Goal: Transaction & Acquisition: Purchase product/service

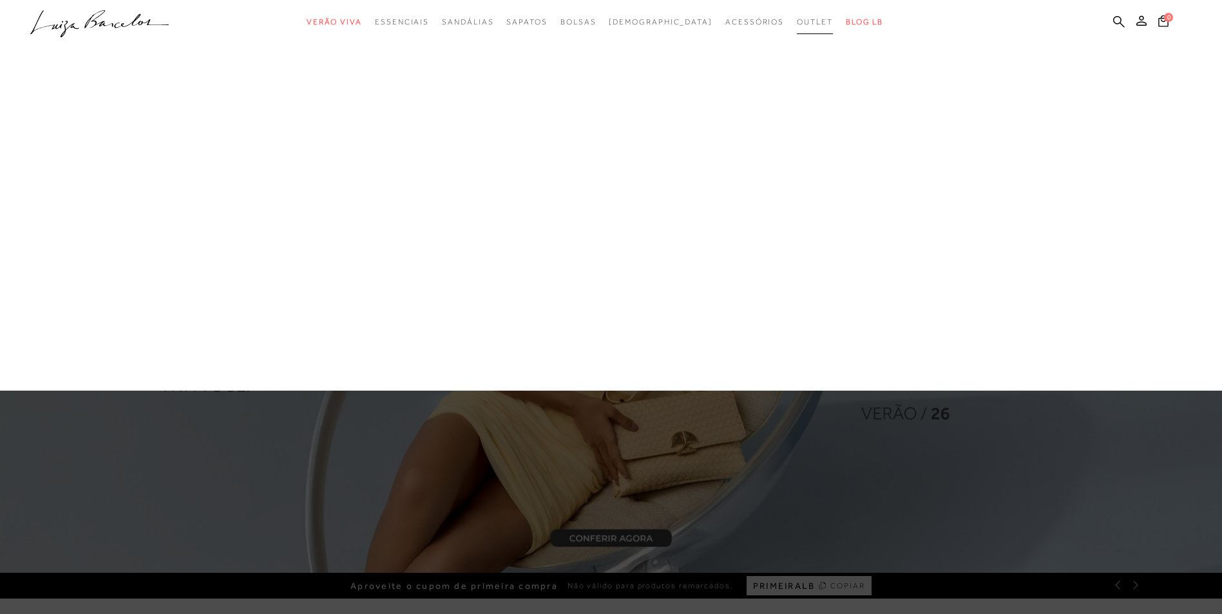
click at [797, 24] on span "Outlet" at bounding box center [815, 21] width 36 height 9
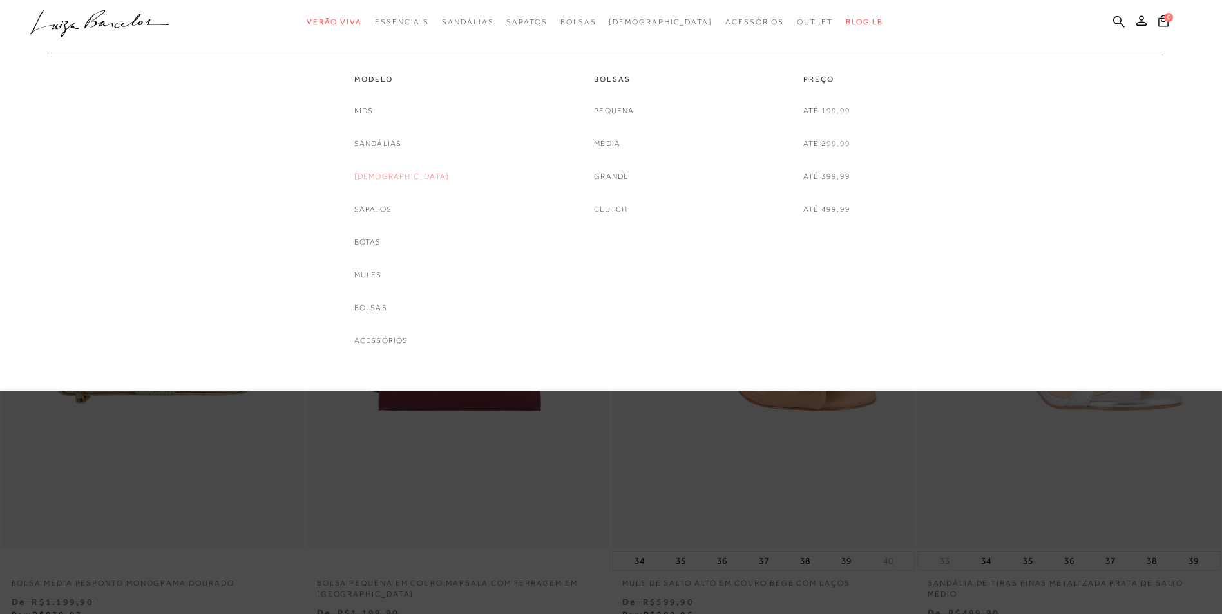
click at [392, 180] on link "[DEMOGRAPHIC_DATA]" at bounding box center [401, 177] width 95 height 14
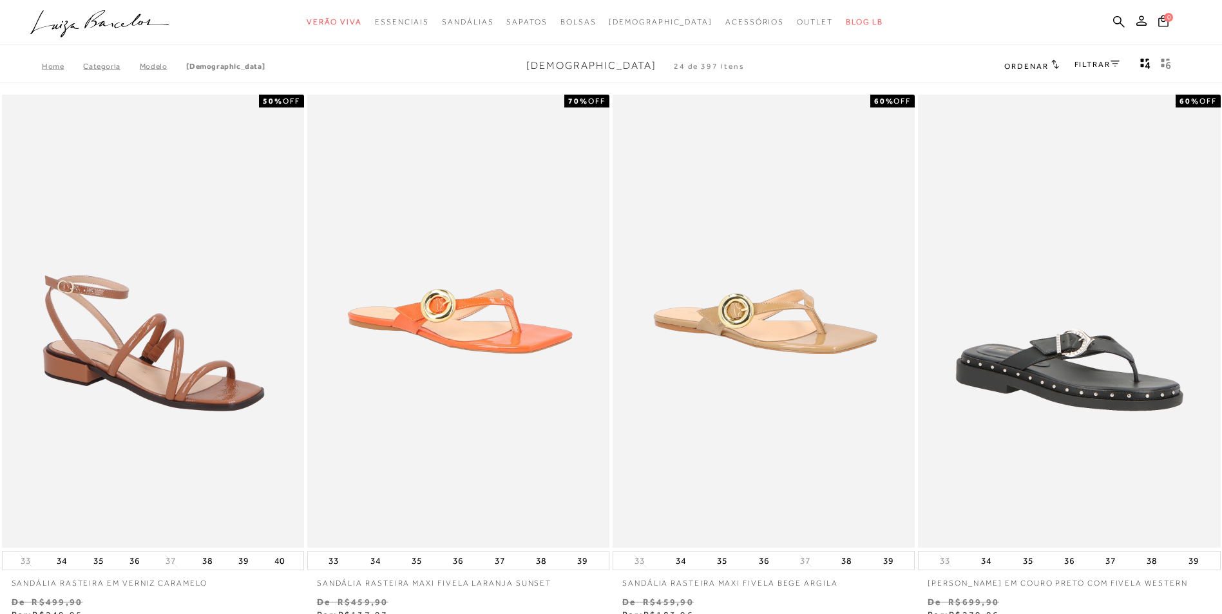
click at [1085, 67] on link "FILTRAR" at bounding box center [1096, 64] width 45 height 9
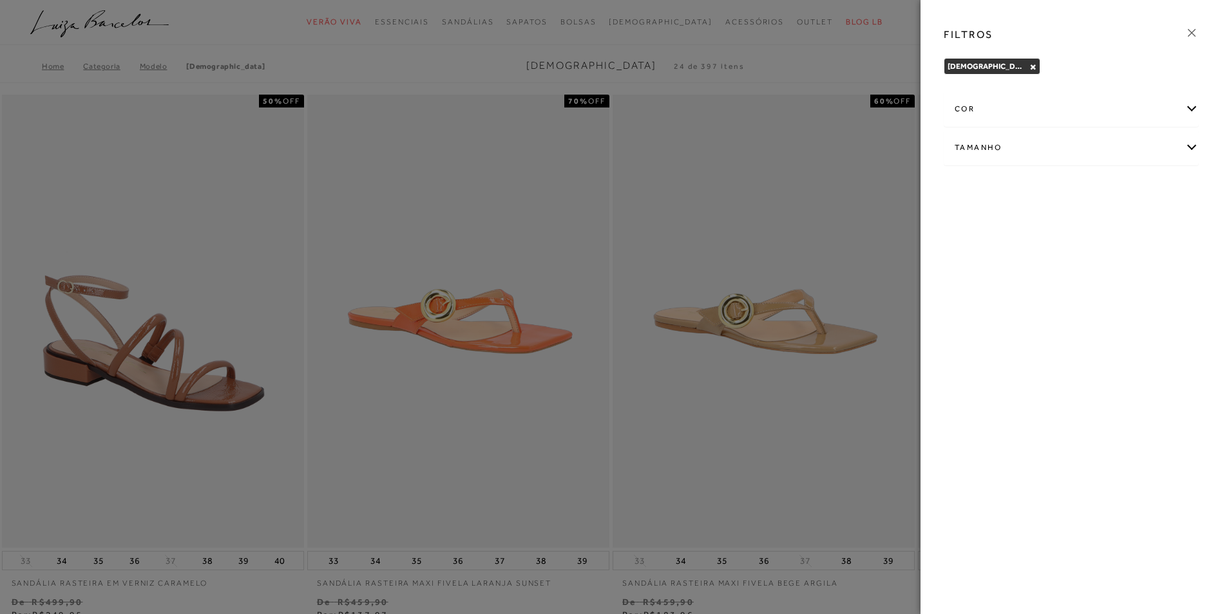
click at [1007, 151] on div "Tamanho" at bounding box center [1071, 148] width 254 height 34
click at [1090, 189] on span "35" at bounding box center [1085, 189] width 19 height 10
click at [1085, 189] on input "35" at bounding box center [1078, 191] width 13 height 13
checkbox input "true"
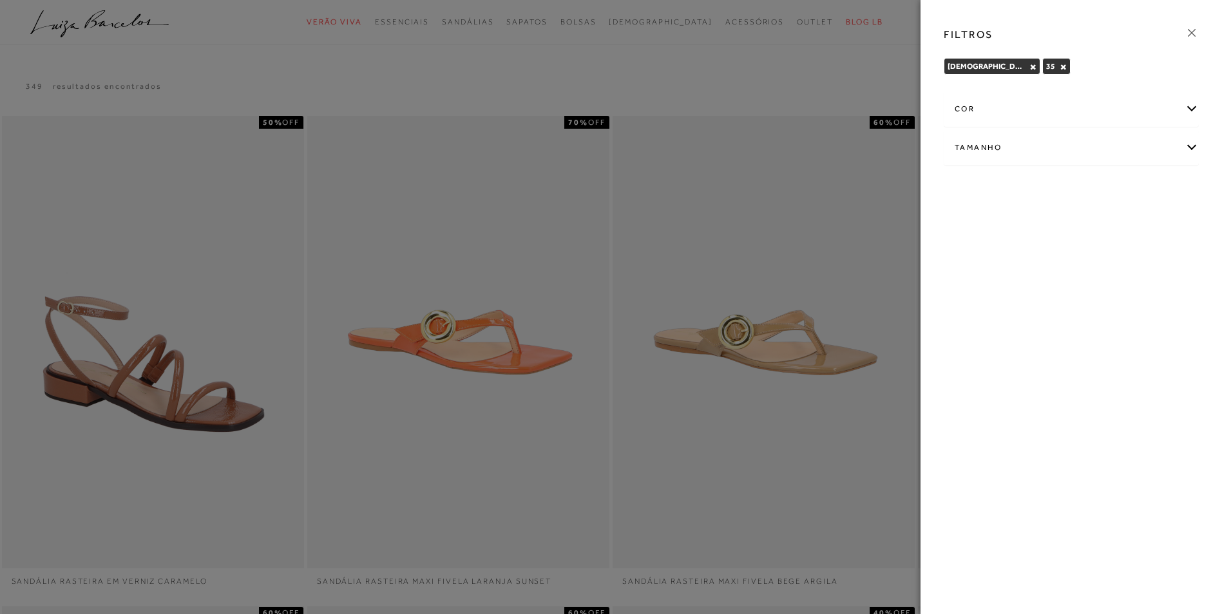
click at [1187, 33] on icon at bounding box center [1191, 33] width 14 height 14
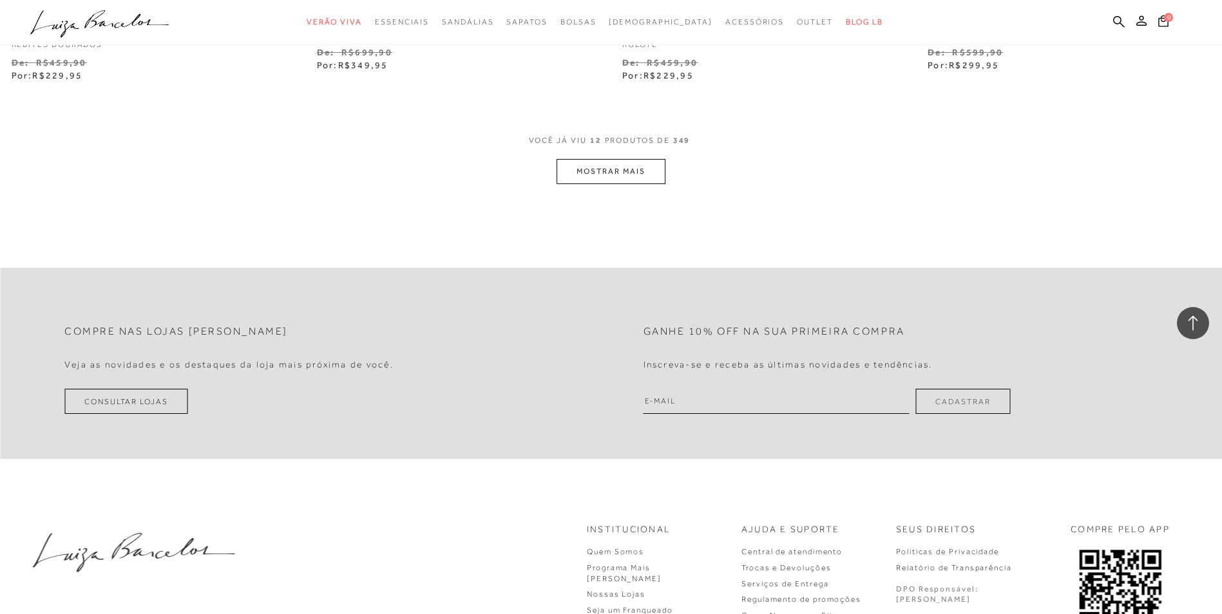
scroll to position [1674, 0]
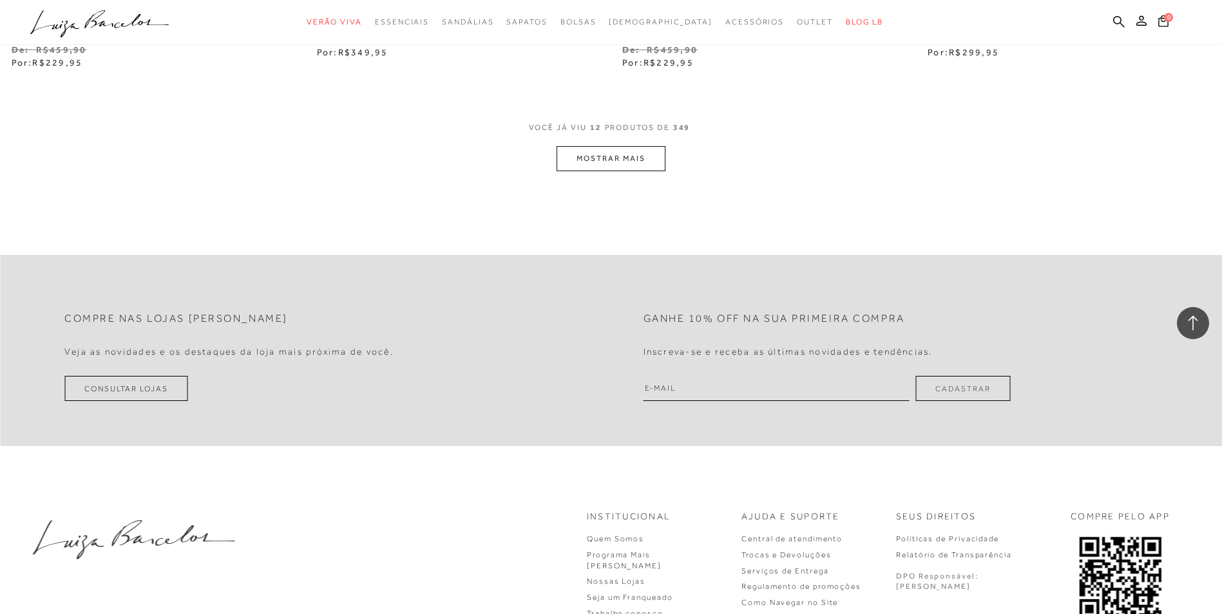
click at [640, 167] on button "MOSTRAR MAIS" at bounding box center [610, 158] width 108 height 25
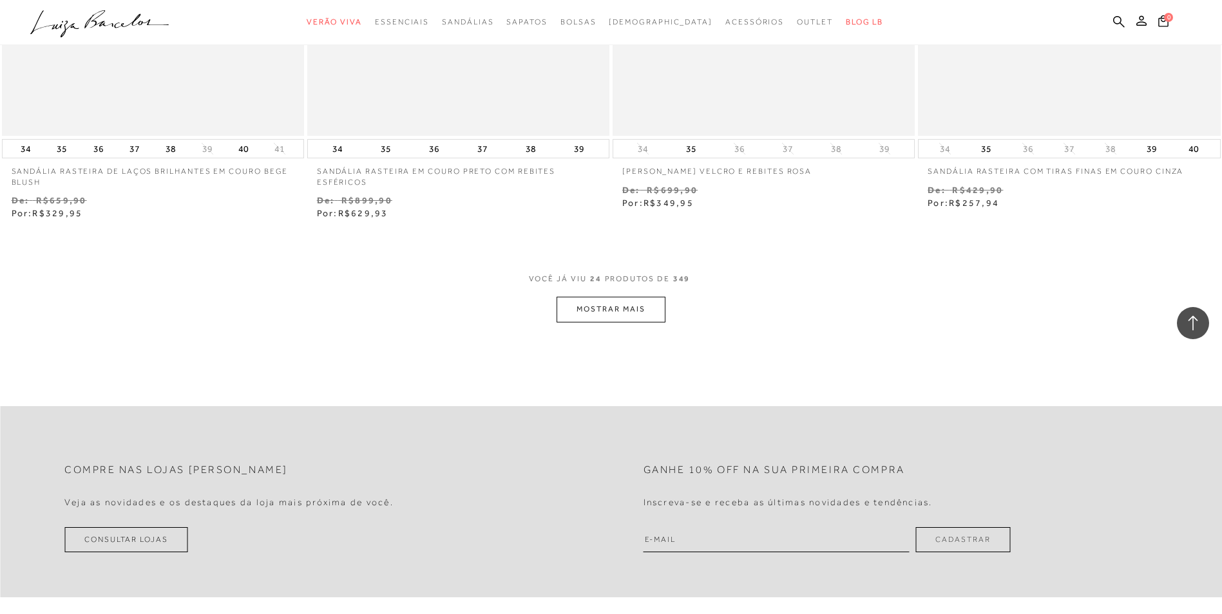
scroll to position [3220, 0]
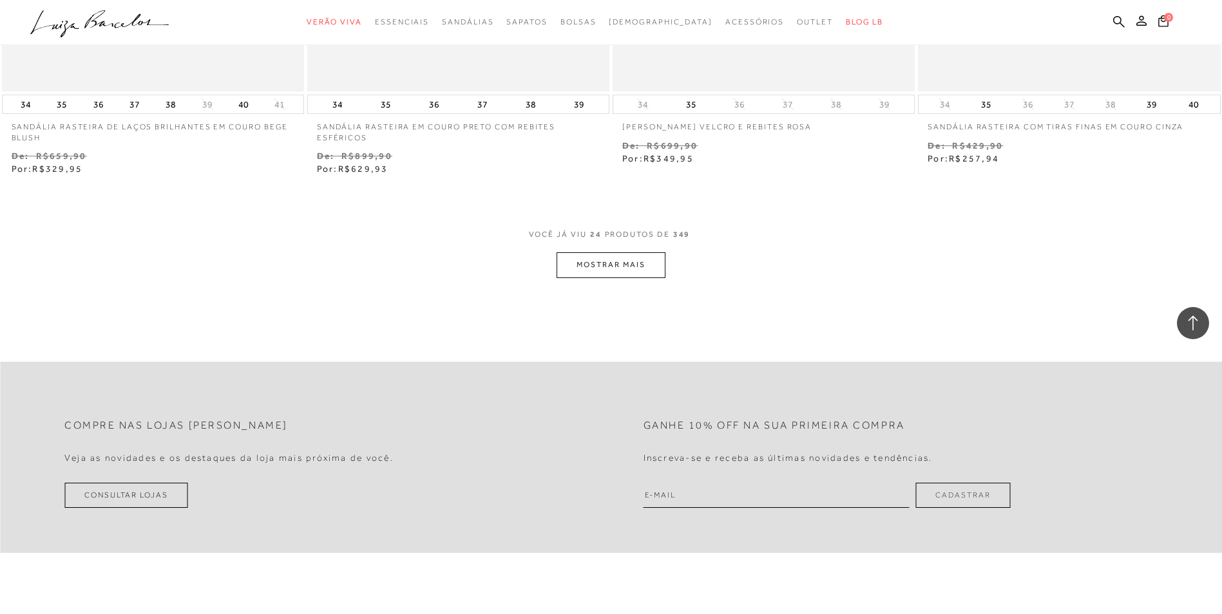
click at [609, 256] on button "MOSTRAR MAIS" at bounding box center [610, 264] width 108 height 25
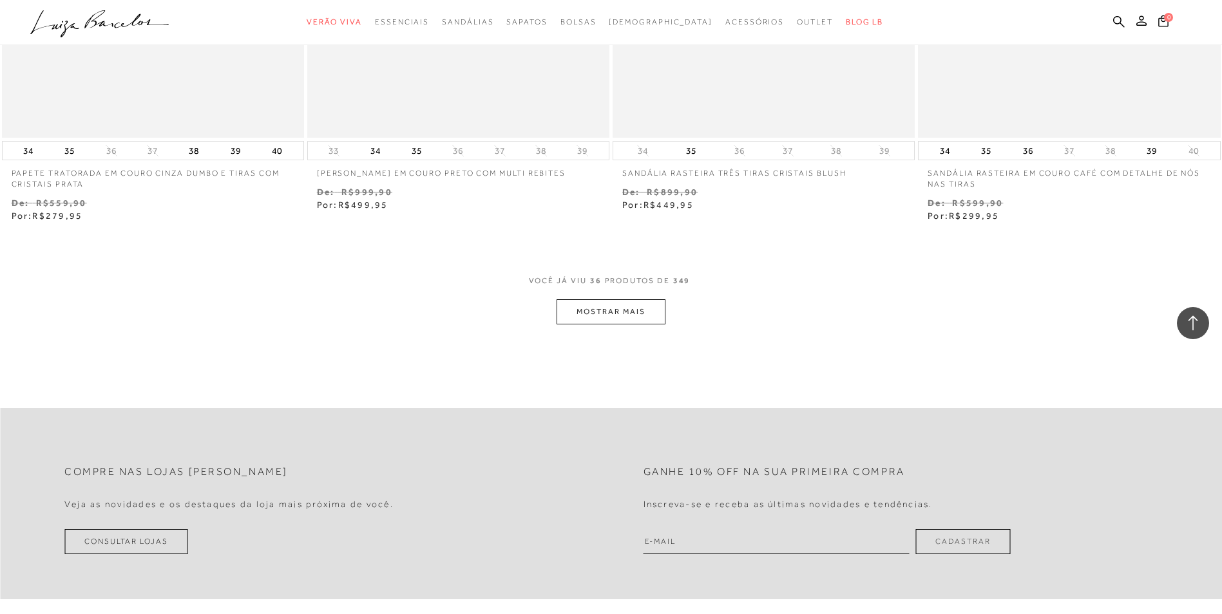
scroll to position [4830, 0]
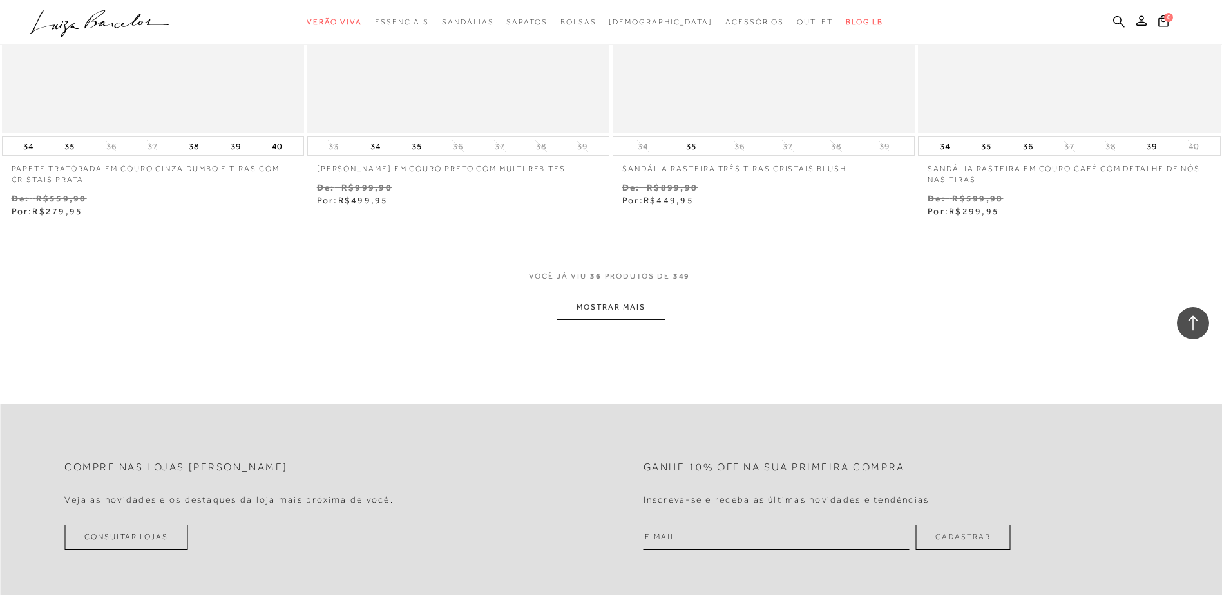
click at [627, 314] on button "MOSTRAR MAIS" at bounding box center [610, 307] width 108 height 25
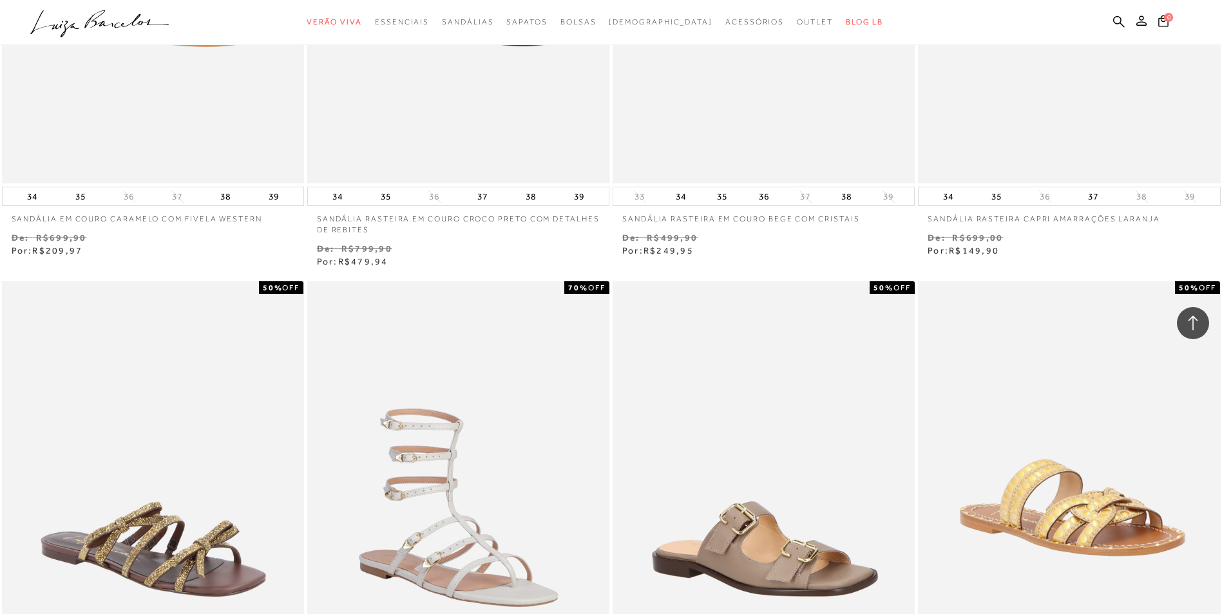
scroll to position [5667, 0]
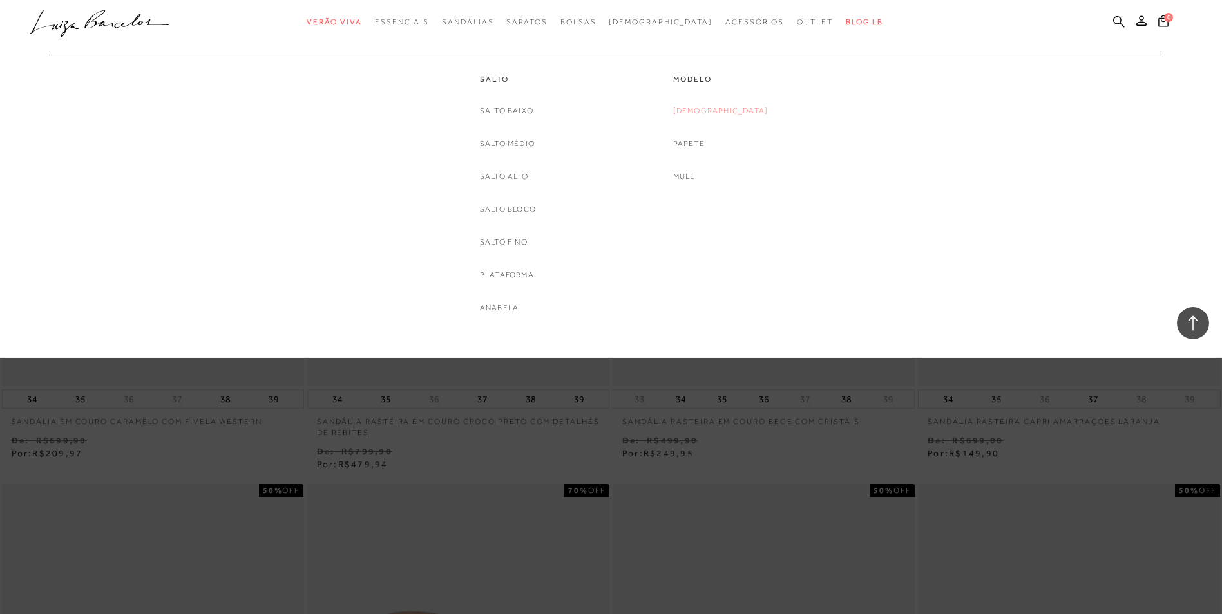
click at [713, 109] on link "[DEMOGRAPHIC_DATA]" at bounding box center [720, 111] width 95 height 14
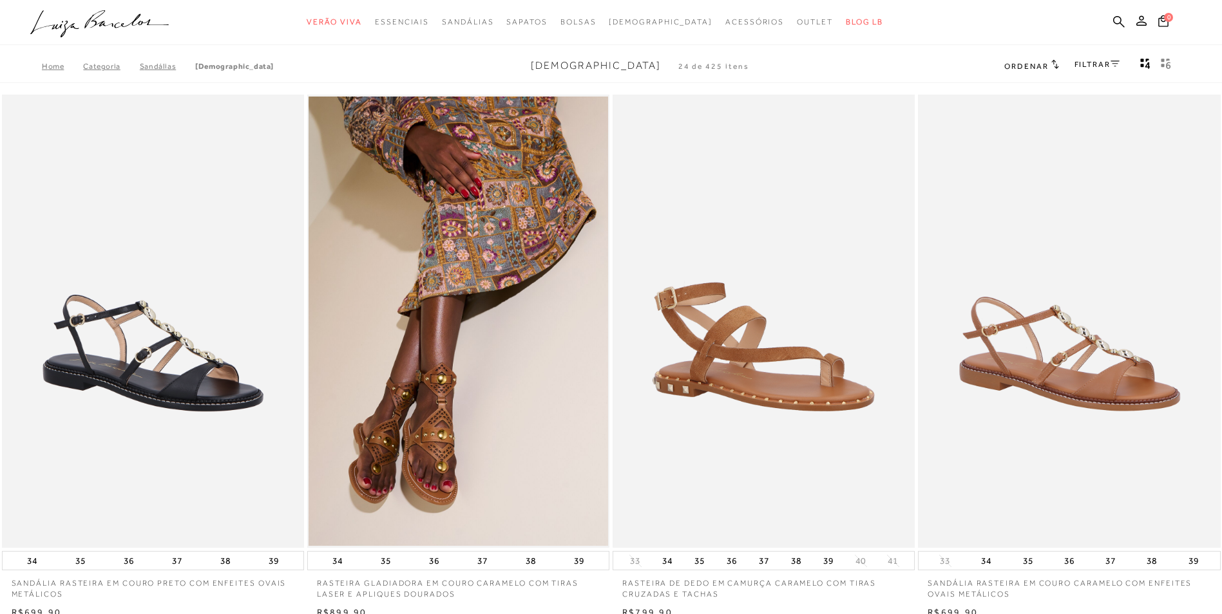
click at [1088, 62] on link "FILTRAR" at bounding box center [1096, 64] width 45 height 9
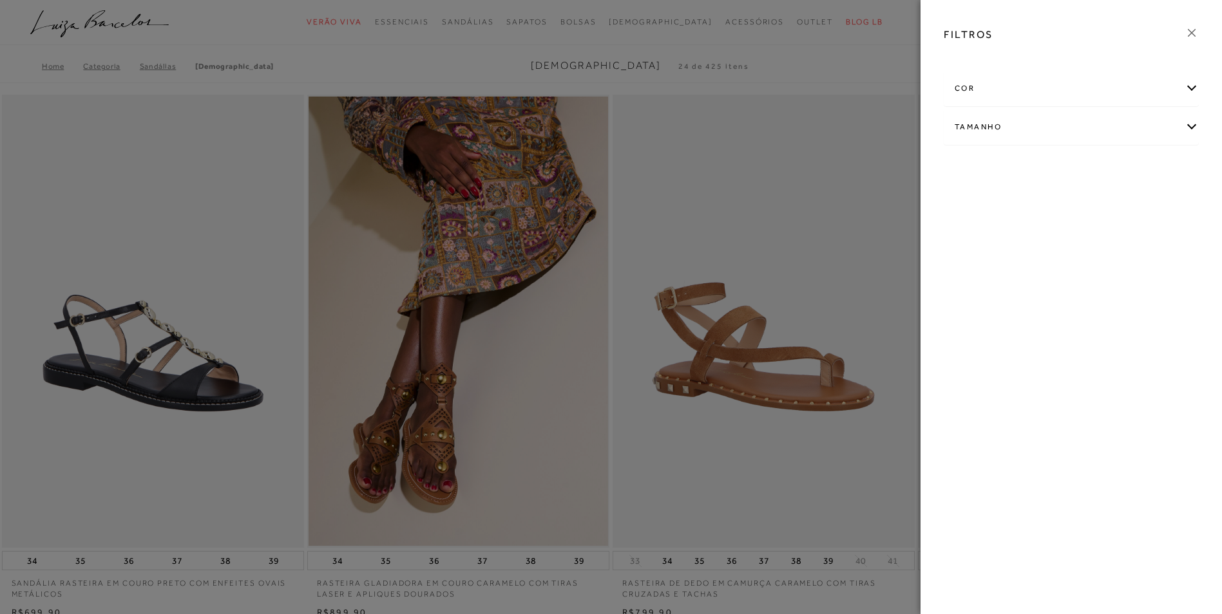
click at [967, 126] on div "Tamanho" at bounding box center [1071, 127] width 254 height 34
click at [1084, 167] on span "35" at bounding box center [1085, 169] width 19 height 10
click at [1084, 167] on input "35" at bounding box center [1078, 170] width 13 height 13
checkbox input "true"
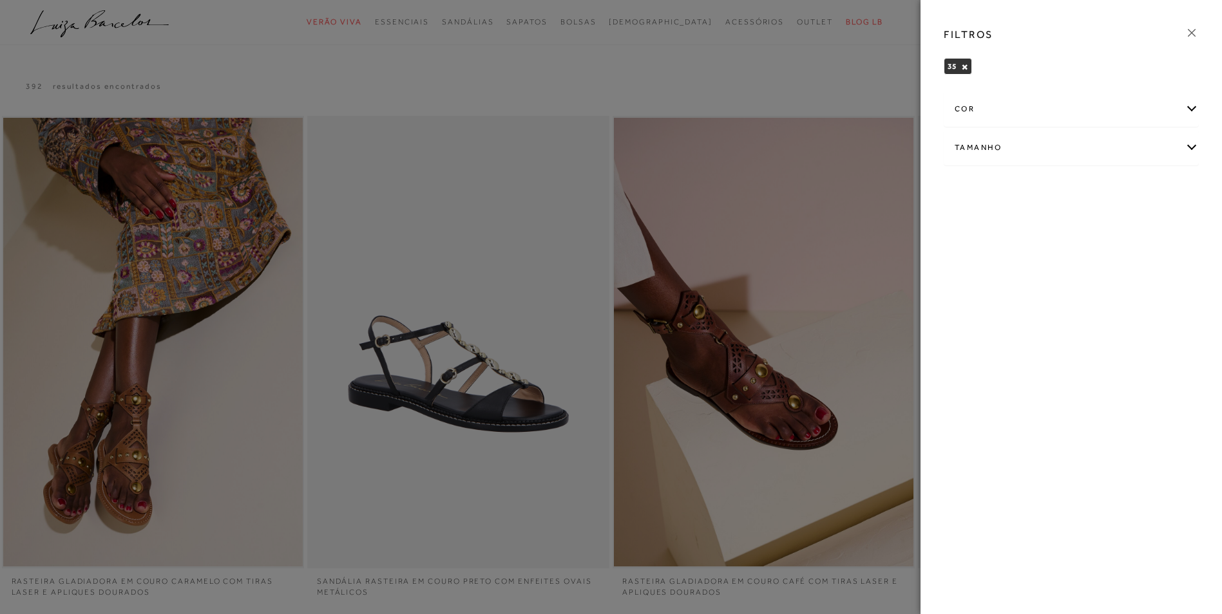
click at [1189, 28] on icon at bounding box center [1191, 33] width 14 height 14
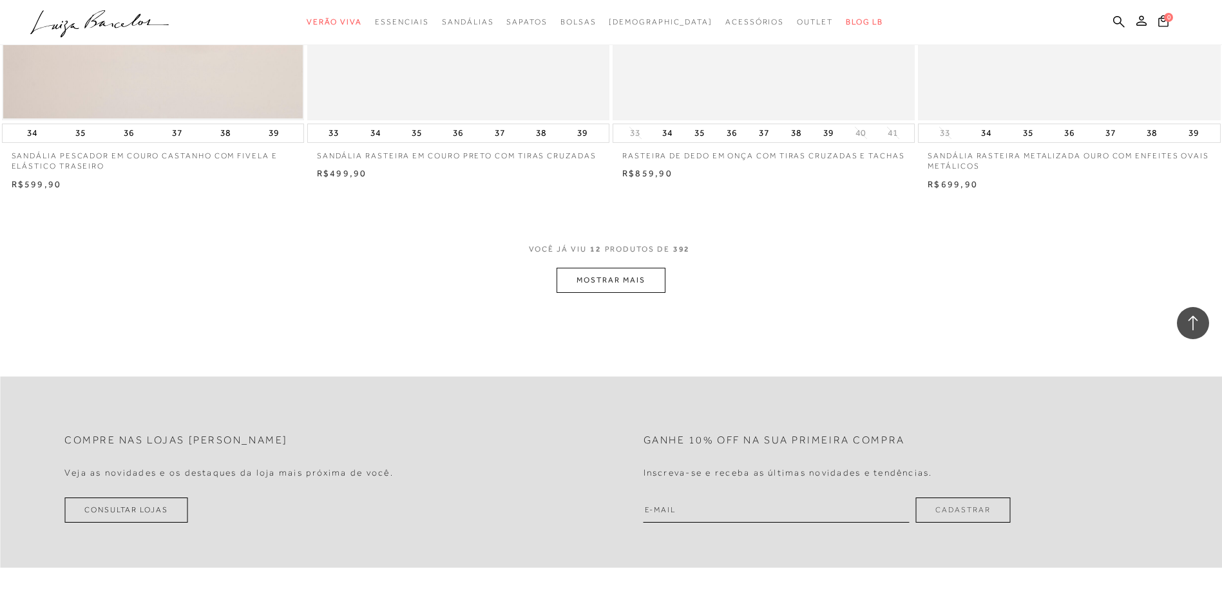
scroll to position [1546, 0]
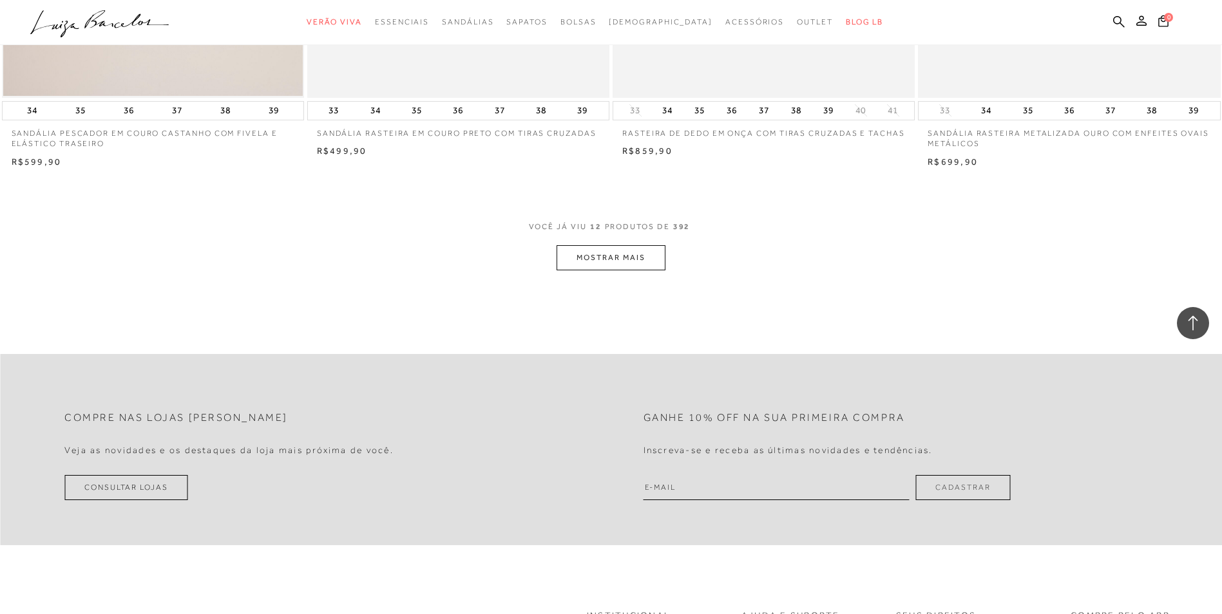
click at [594, 260] on button "MOSTRAR MAIS" at bounding box center [610, 257] width 108 height 25
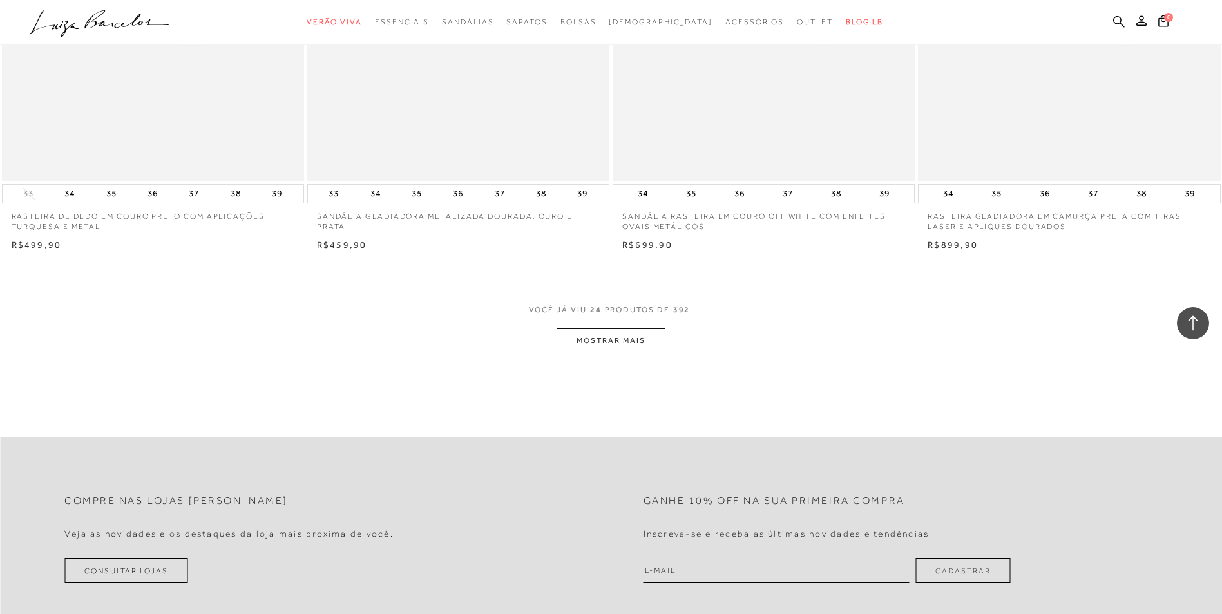
scroll to position [3156, 0]
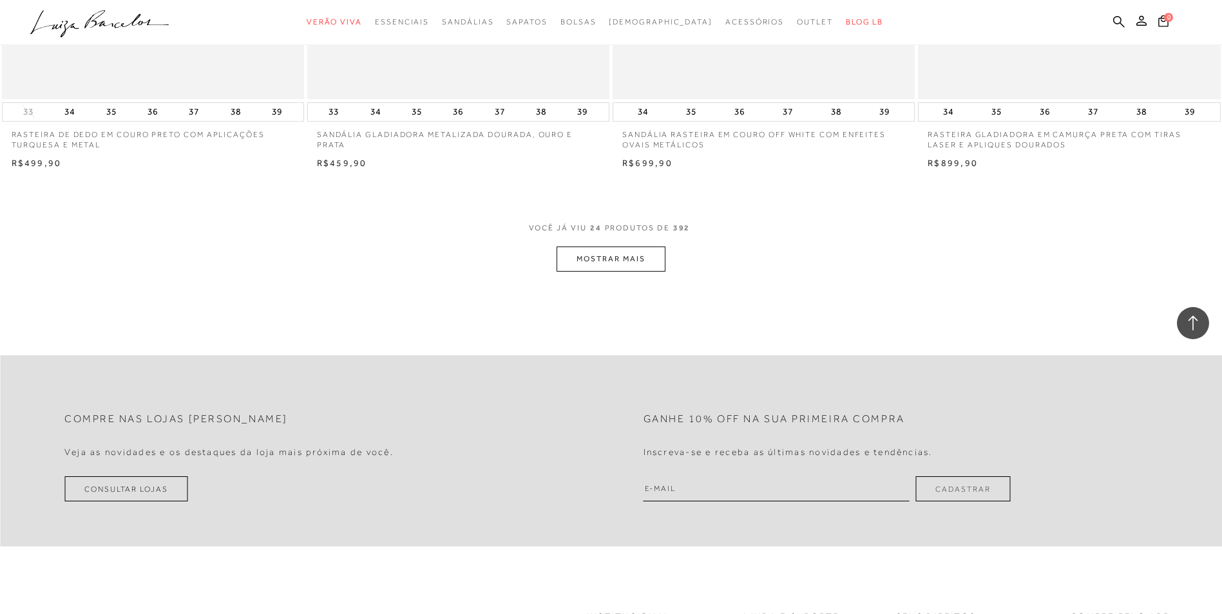
click at [641, 259] on button "MOSTRAR MAIS" at bounding box center [610, 259] width 108 height 25
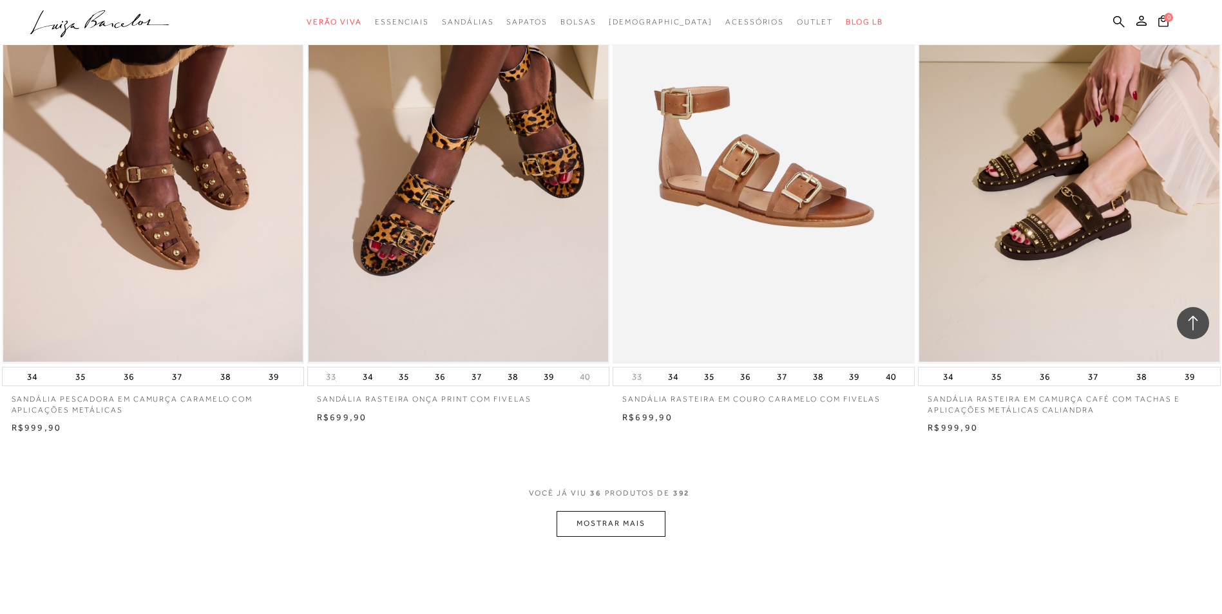
scroll to position [4508, 0]
